Goal: Task Accomplishment & Management: Manage account settings

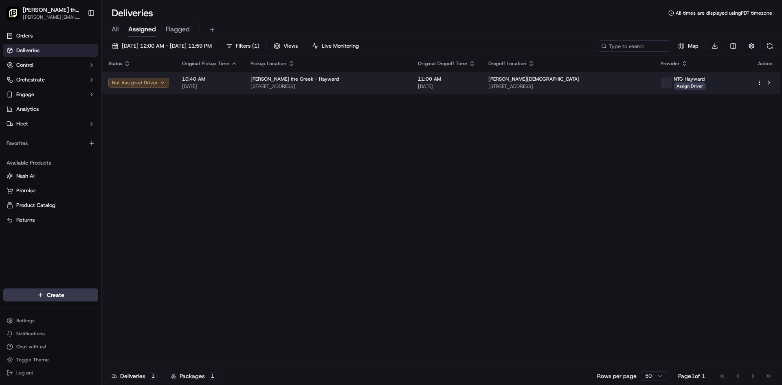
click at [144, 84] on button "Not Assigned Driver" at bounding box center [138, 83] width 61 height 10
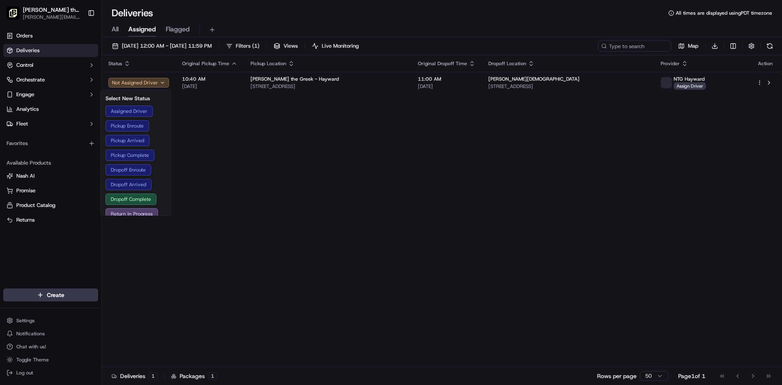
click at [344, 181] on div "Status Original Pickup Time Pickup Location Original Dropoff Time Dropoff Locat…" at bounding box center [441, 210] width 678 height 311
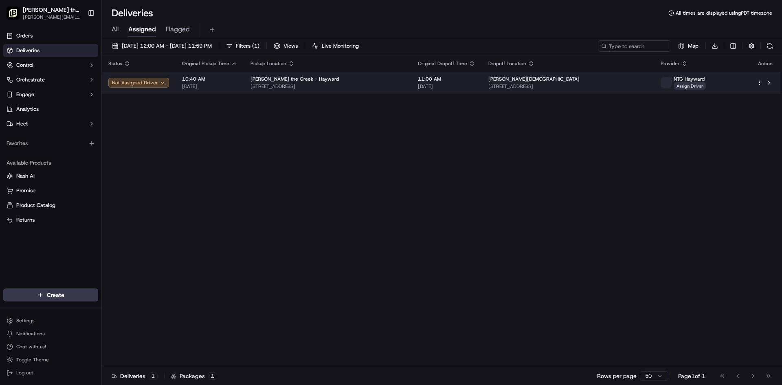
click at [692, 82] on span "Assign Driver" at bounding box center [689, 85] width 32 height 7
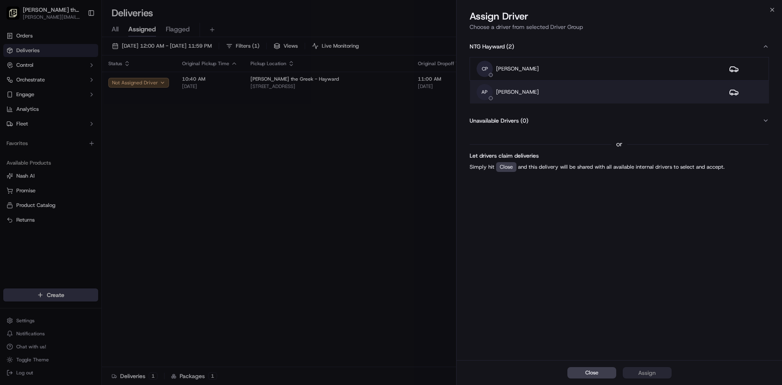
click at [542, 89] on div "AP [PERSON_NAME]" at bounding box center [595, 92] width 239 height 16
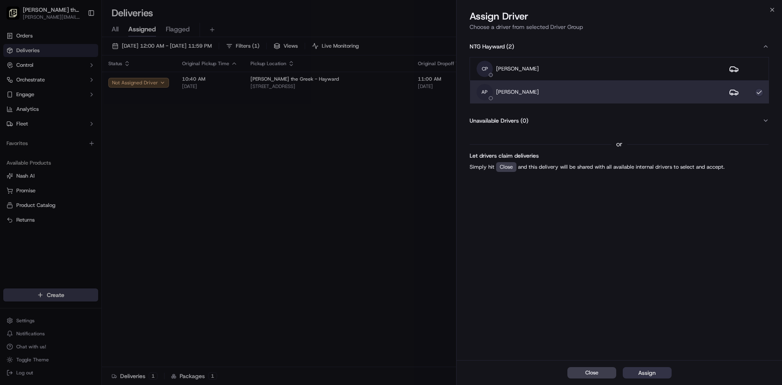
click at [653, 372] on div "Assign" at bounding box center [647, 372] width 18 height 8
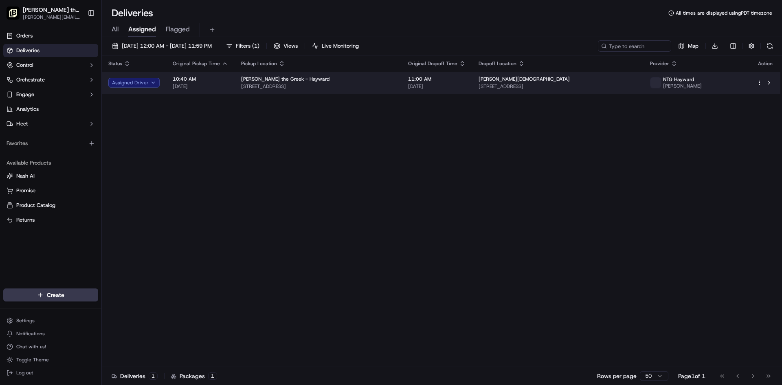
click at [522, 83] on span "[STREET_ADDRESS]" at bounding box center [557, 86] width 158 height 7
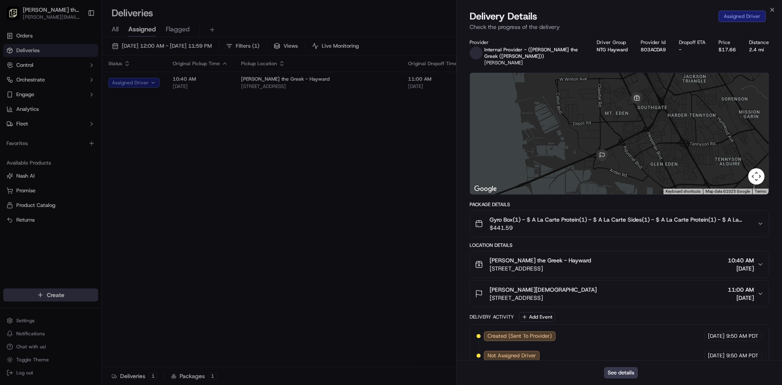
click at [546, 297] on span "[STREET_ADDRESS]" at bounding box center [542, 298] width 107 height 8
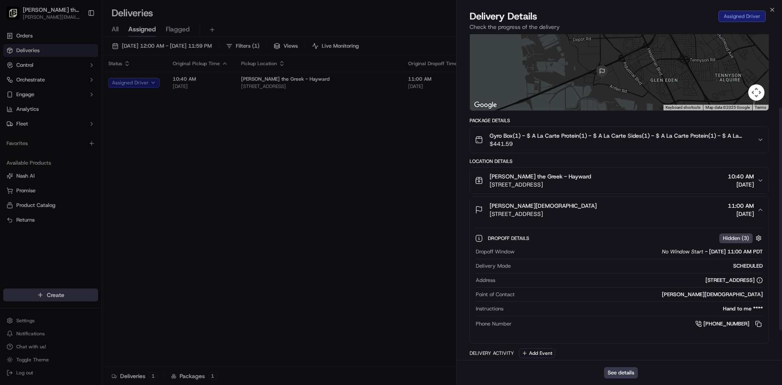
scroll to position [122, 0]
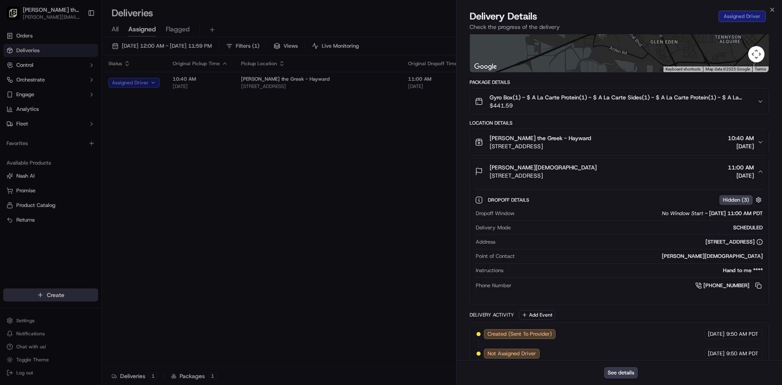
drag, startPoint x: 489, startPoint y: 176, endPoint x: 590, endPoint y: 178, distance: 101.0
click at [590, 178] on div "[PERSON_NAME][DEMOGRAPHIC_DATA] [STREET_ADDRESS][PERSON_NAME]" at bounding box center [536, 171] width 122 height 16
copy span "[STREET_ADDRESS][PERSON_NAME]"
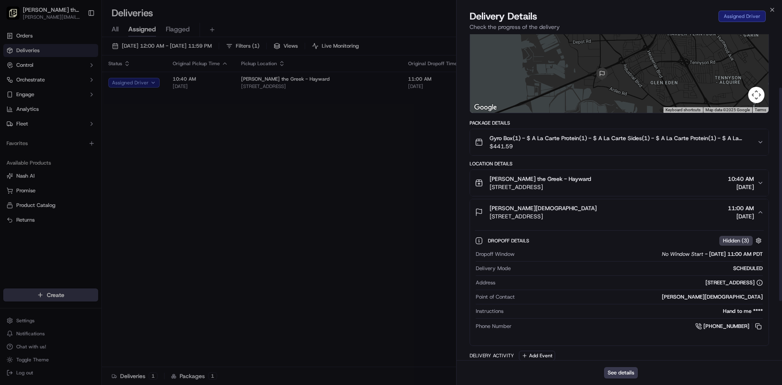
click at [561, 150] on span "$441.59" at bounding box center [619, 146] width 261 height 8
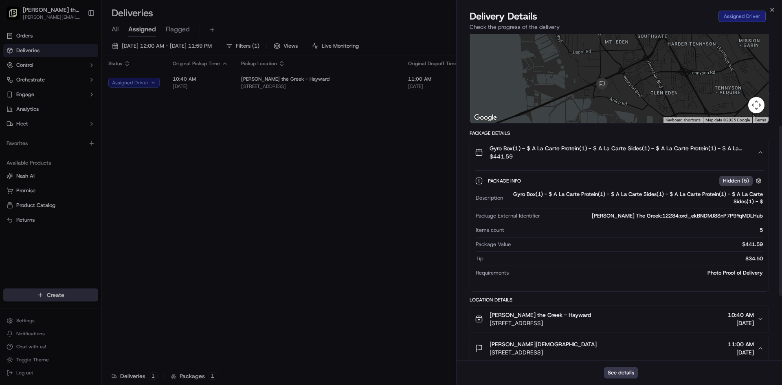
scroll to position [204, 0]
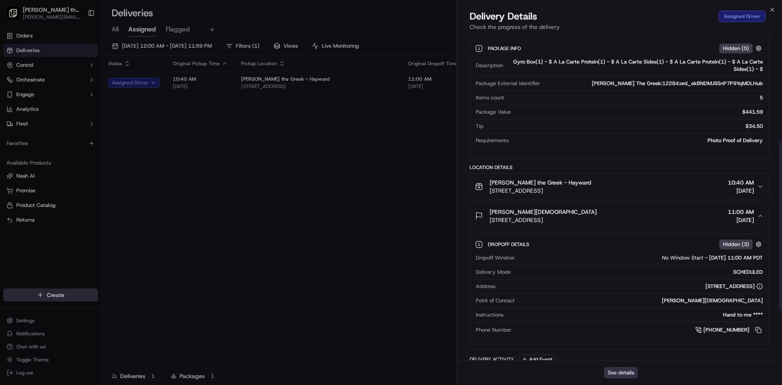
click at [628, 371] on button "See details" at bounding box center [621, 372] width 34 height 11
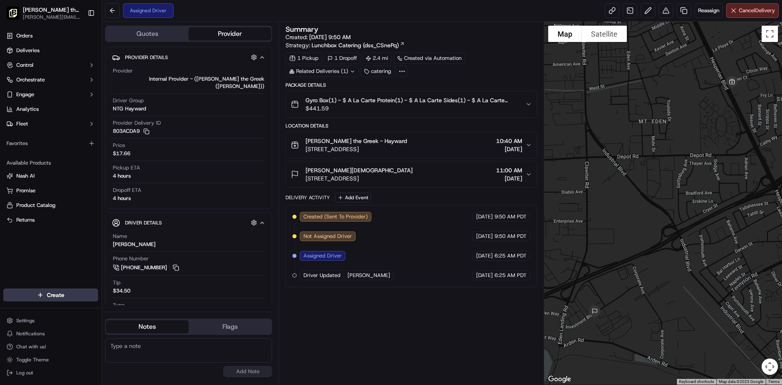
click at [406, 150] on span "[STREET_ADDRESS]" at bounding box center [355, 149] width 101 height 8
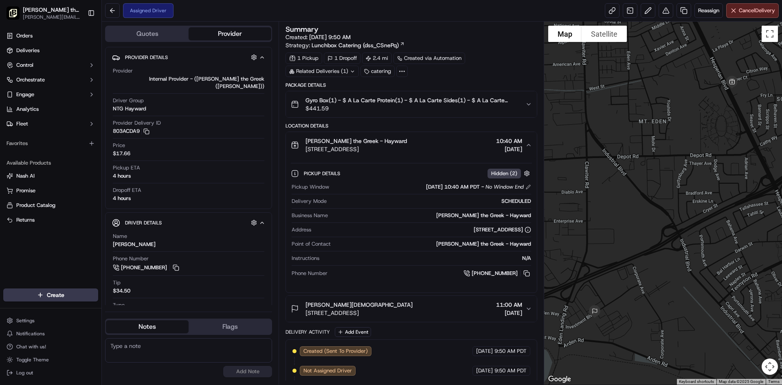
click at [406, 147] on span "[STREET_ADDRESS]" at bounding box center [355, 149] width 101 height 8
